Goal: Navigation & Orientation: Find specific page/section

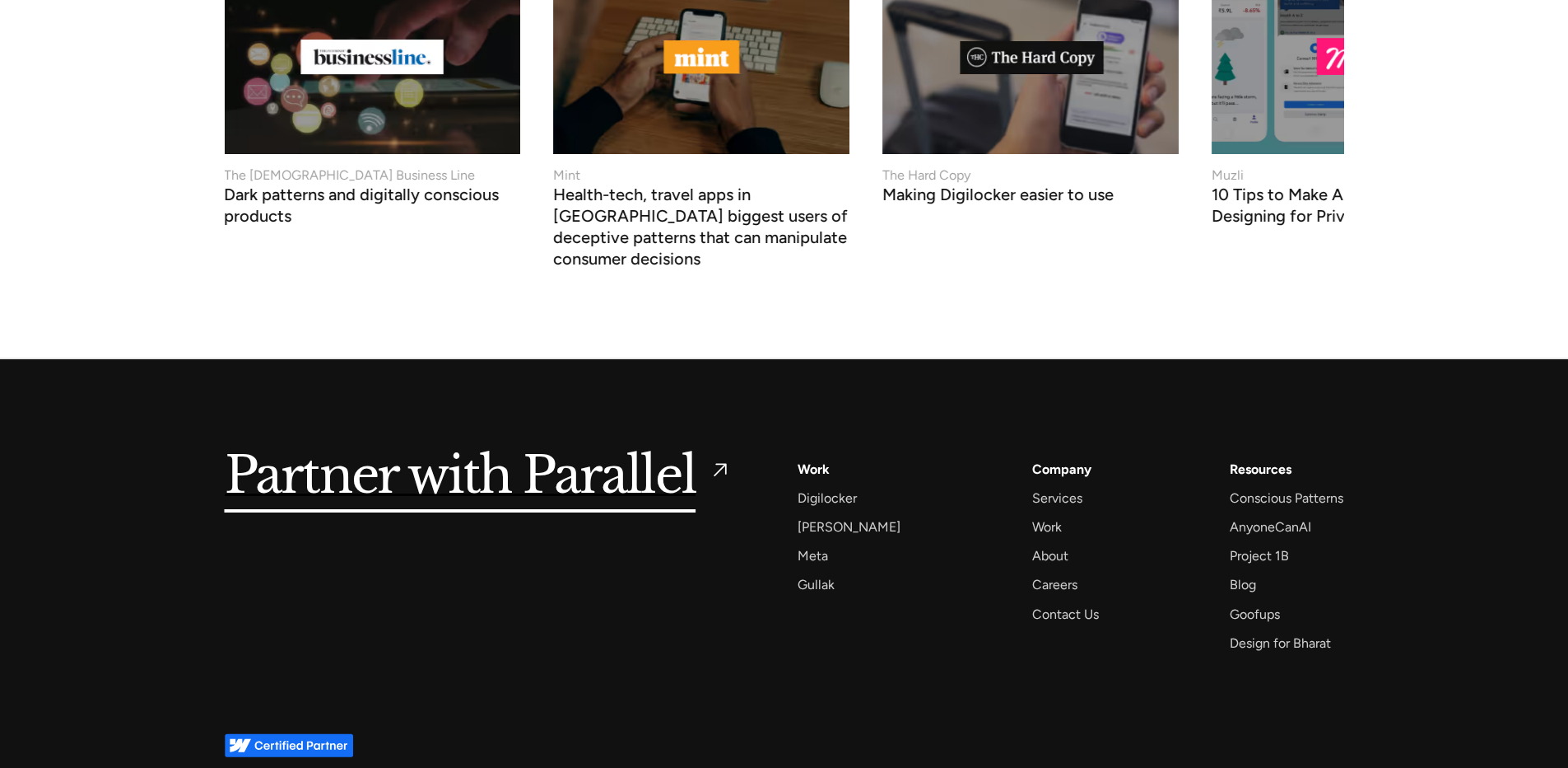
scroll to position [6996, 0]
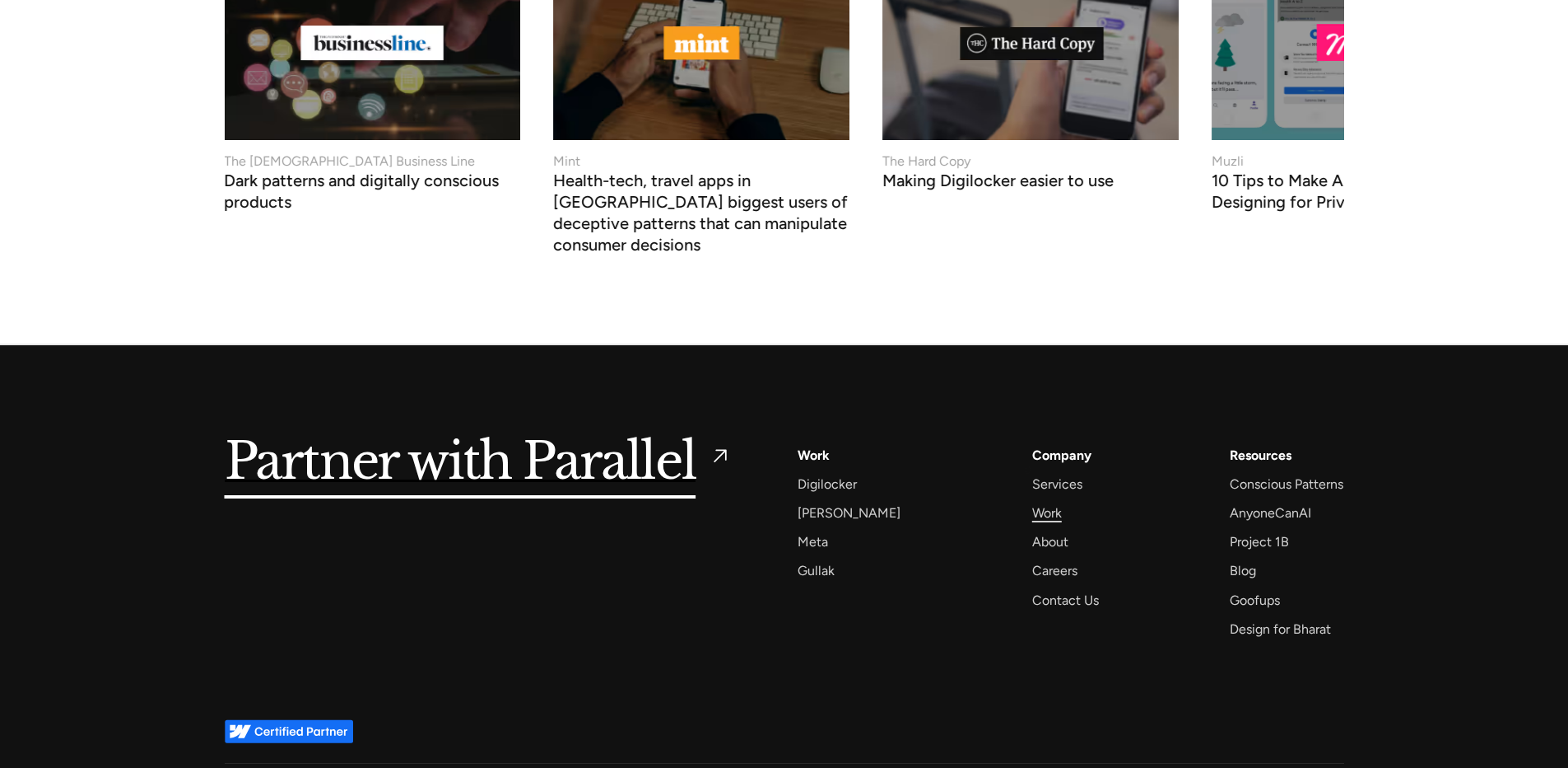
click at [1032, 501] on div "Work" at bounding box center [1047, 512] width 30 height 22
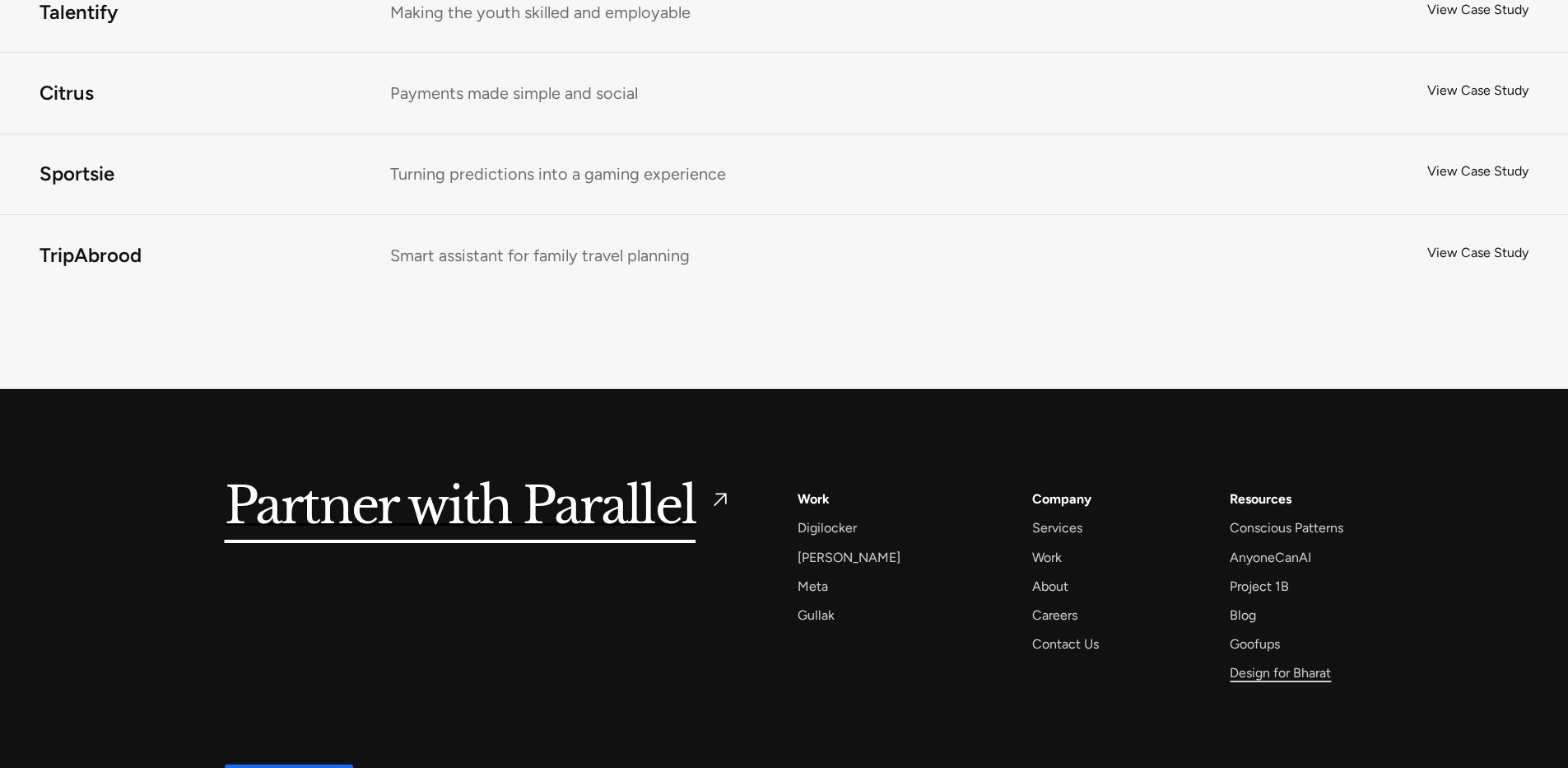
scroll to position [11046, 0]
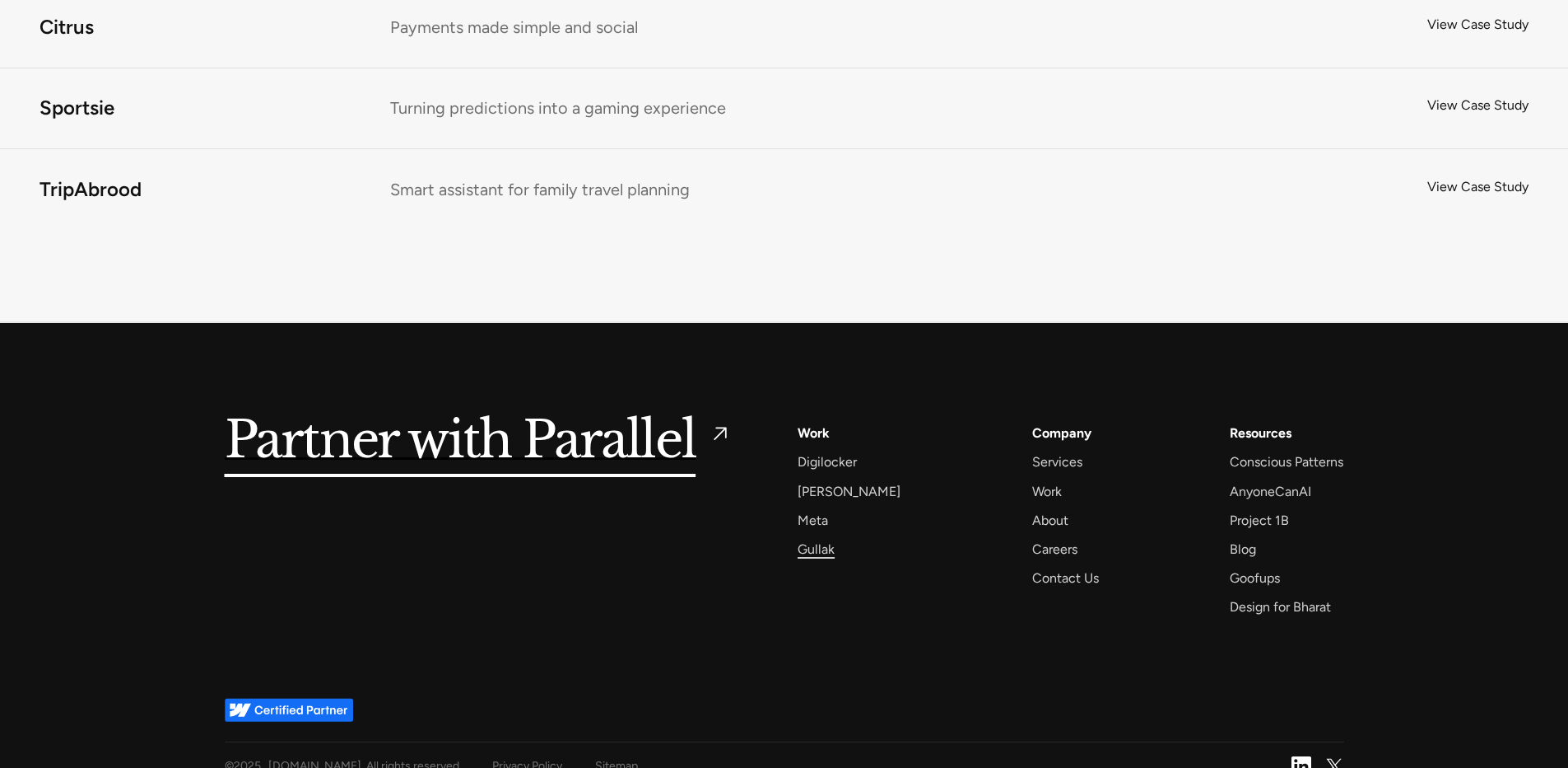
click at [818, 538] on div "Gullak" at bounding box center [816, 548] width 37 height 22
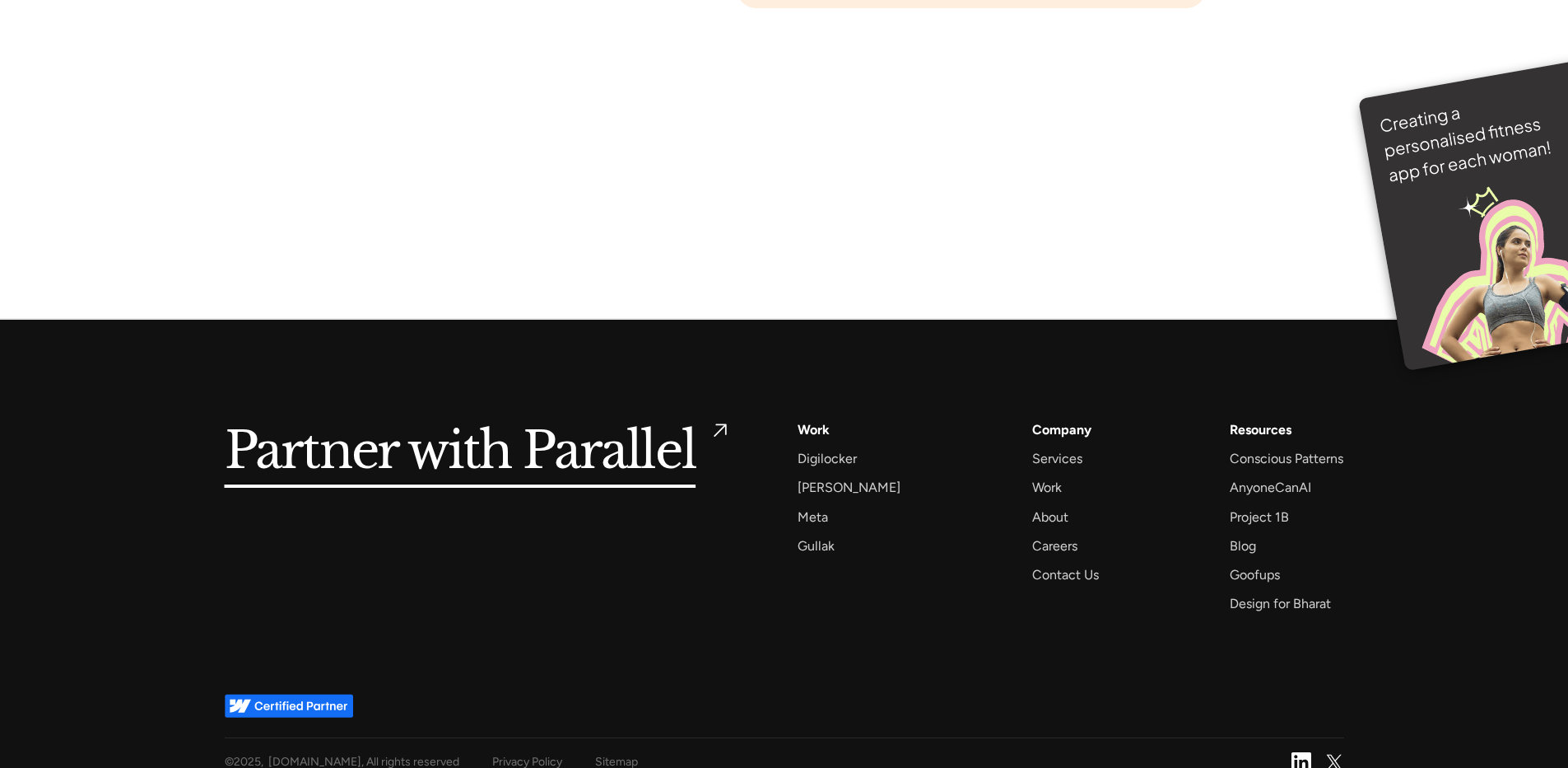
scroll to position [11607, 0]
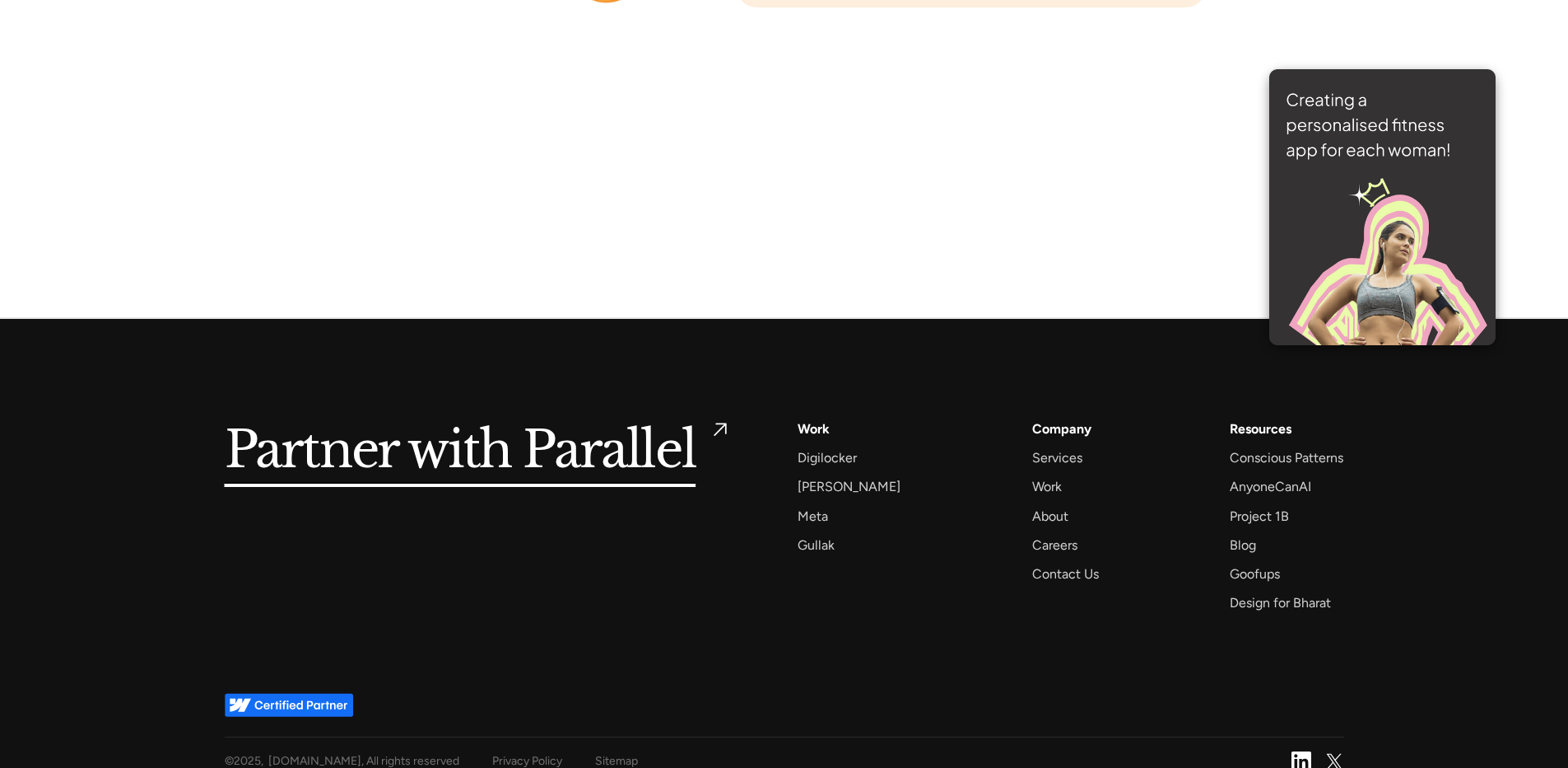
click at [1421, 185] on img at bounding box center [1383, 207] width 226 height 276
